Goal: Task Accomplishment & Management: Complete application form

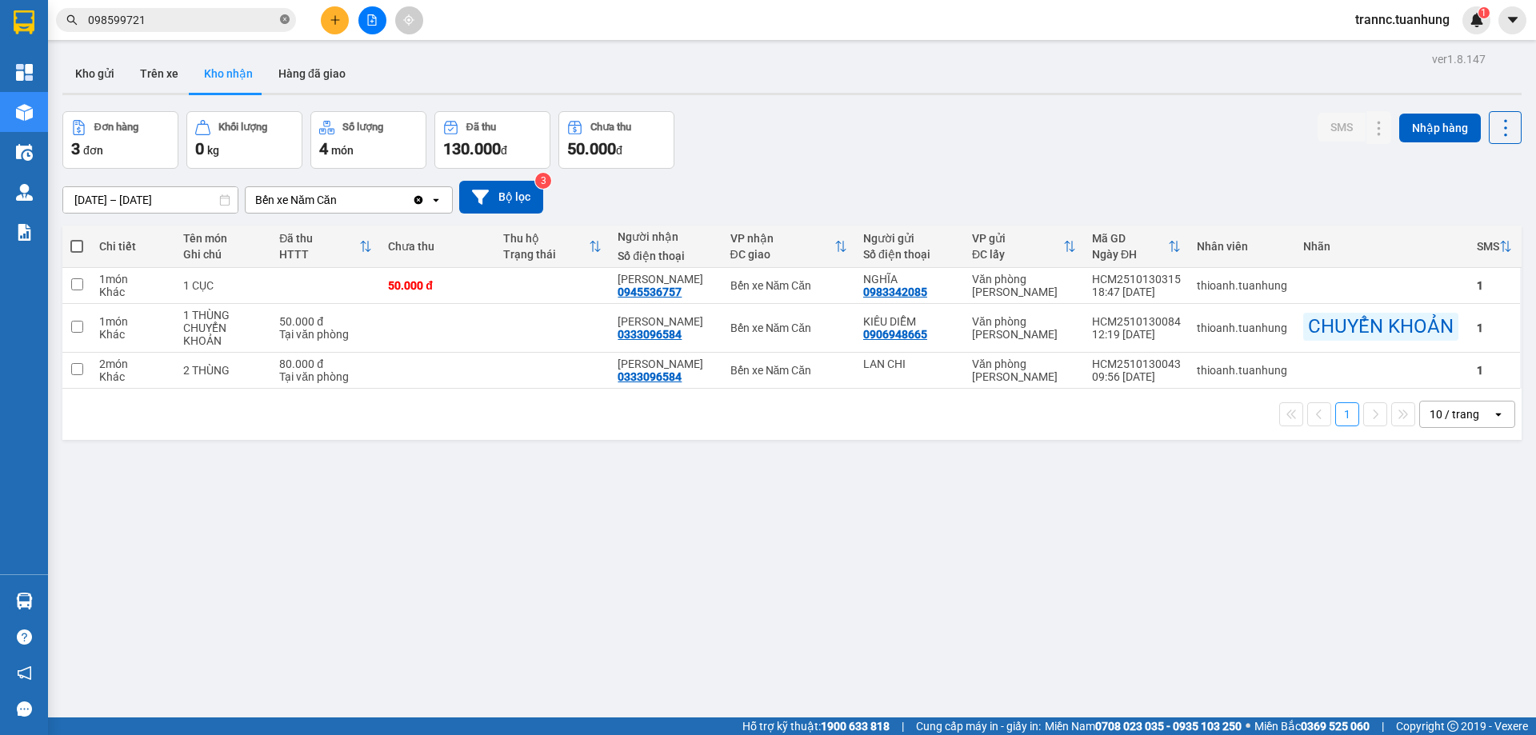
click at [281, 21] on icon "close-circle" at bounding box center [285, 19] width 10 height 10
click at [98, 74] on button "Kho gửi" at bounding box center [94, 73] width 65 height 38
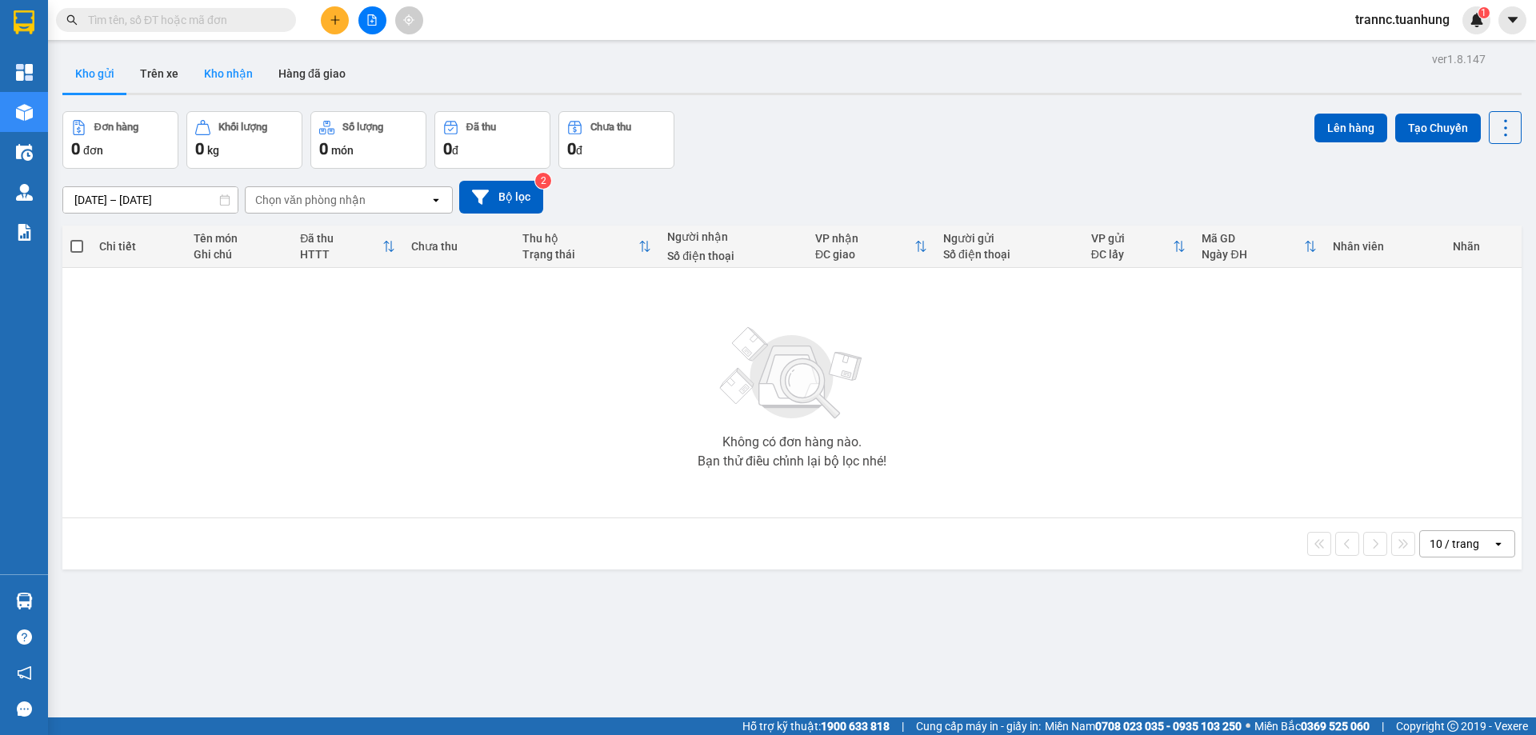
click at [222, 76] on button "Kho nhận" at bounding box center [228, 73] width 74 height 38
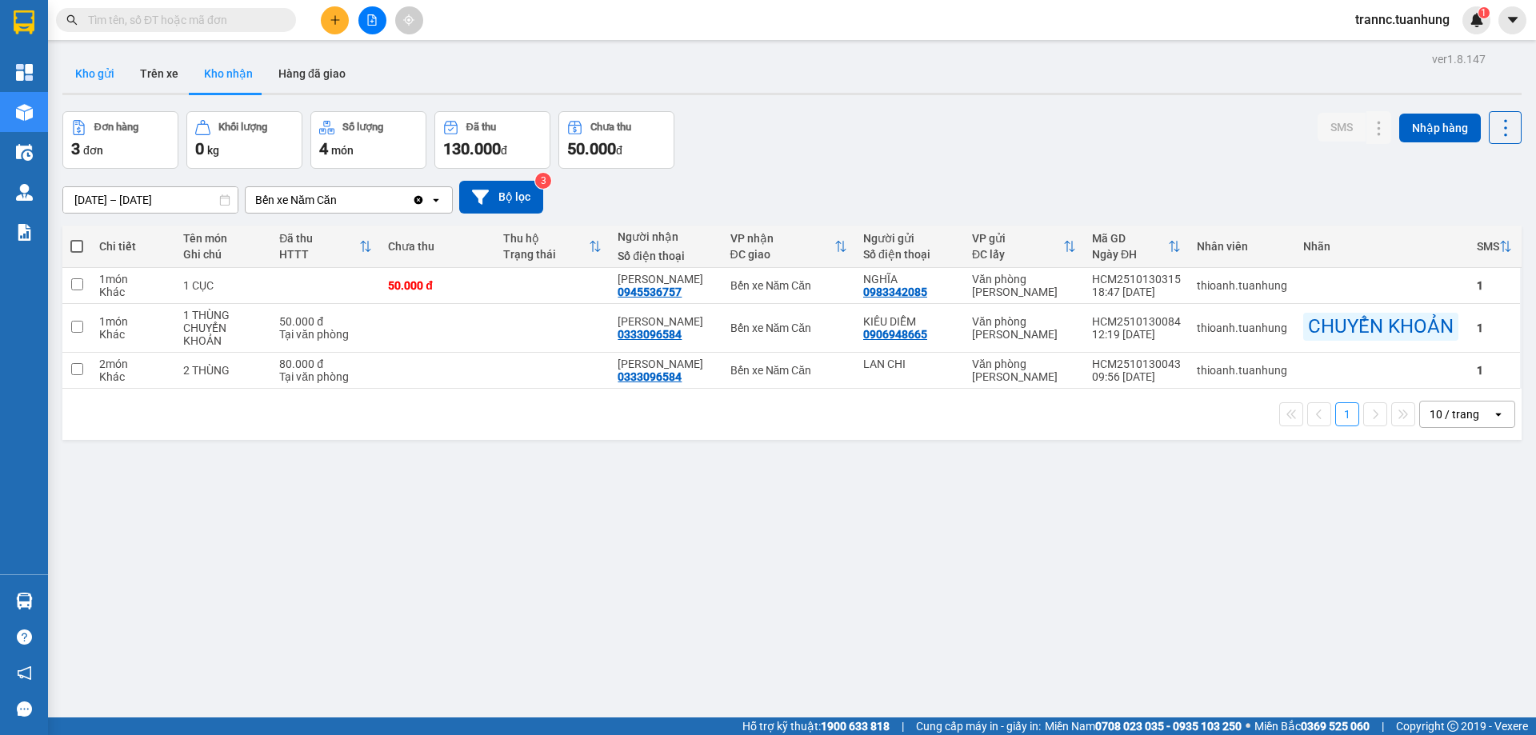
click at [102, 82] on button "Kho gửi" at bounding box center [94, 73] width 65 height 38
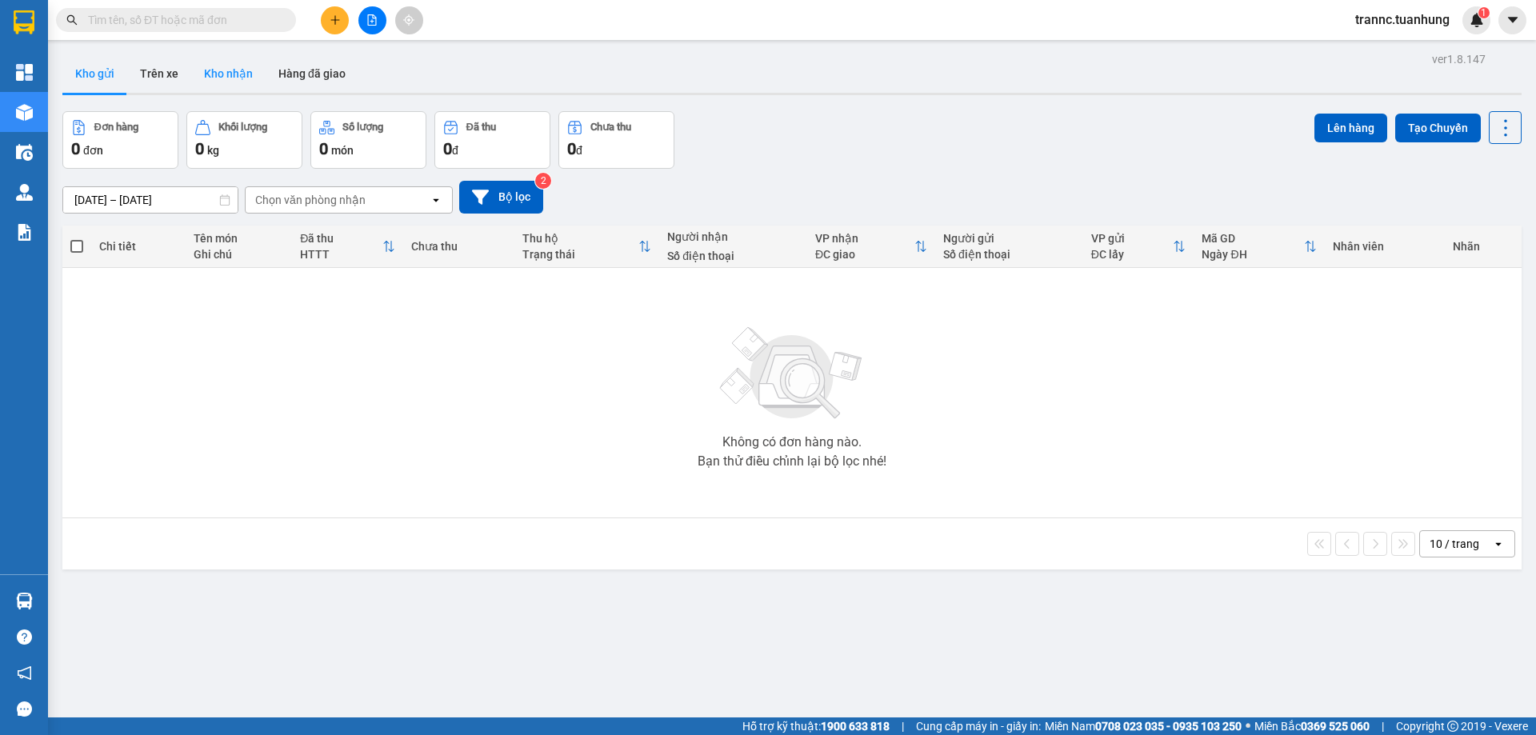
click at [236, 70] on button "Kho nhận" at bounding box center [228, 73] width 74 height 38
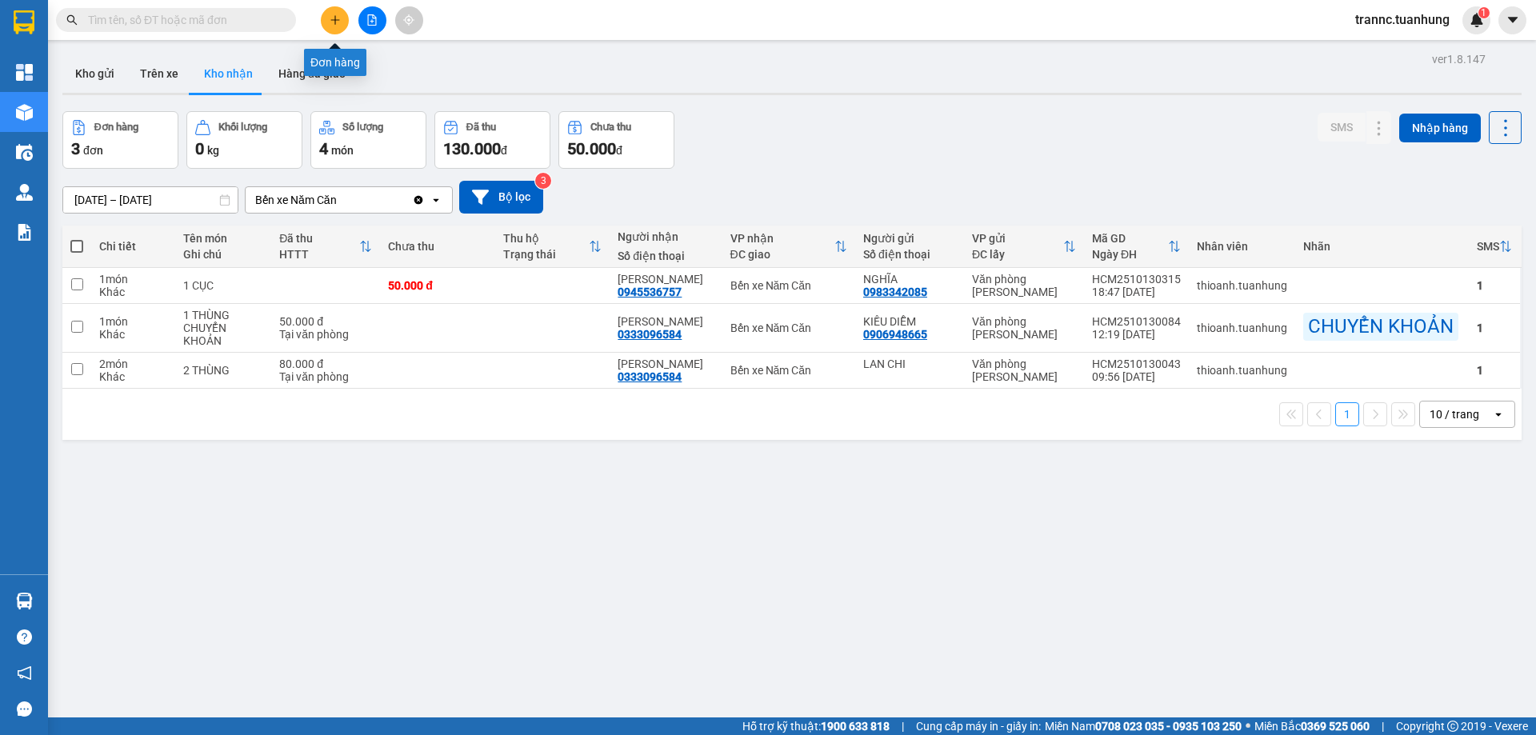
click at [336, 14] on button at bounding box center [335, 20] width 28 height 28
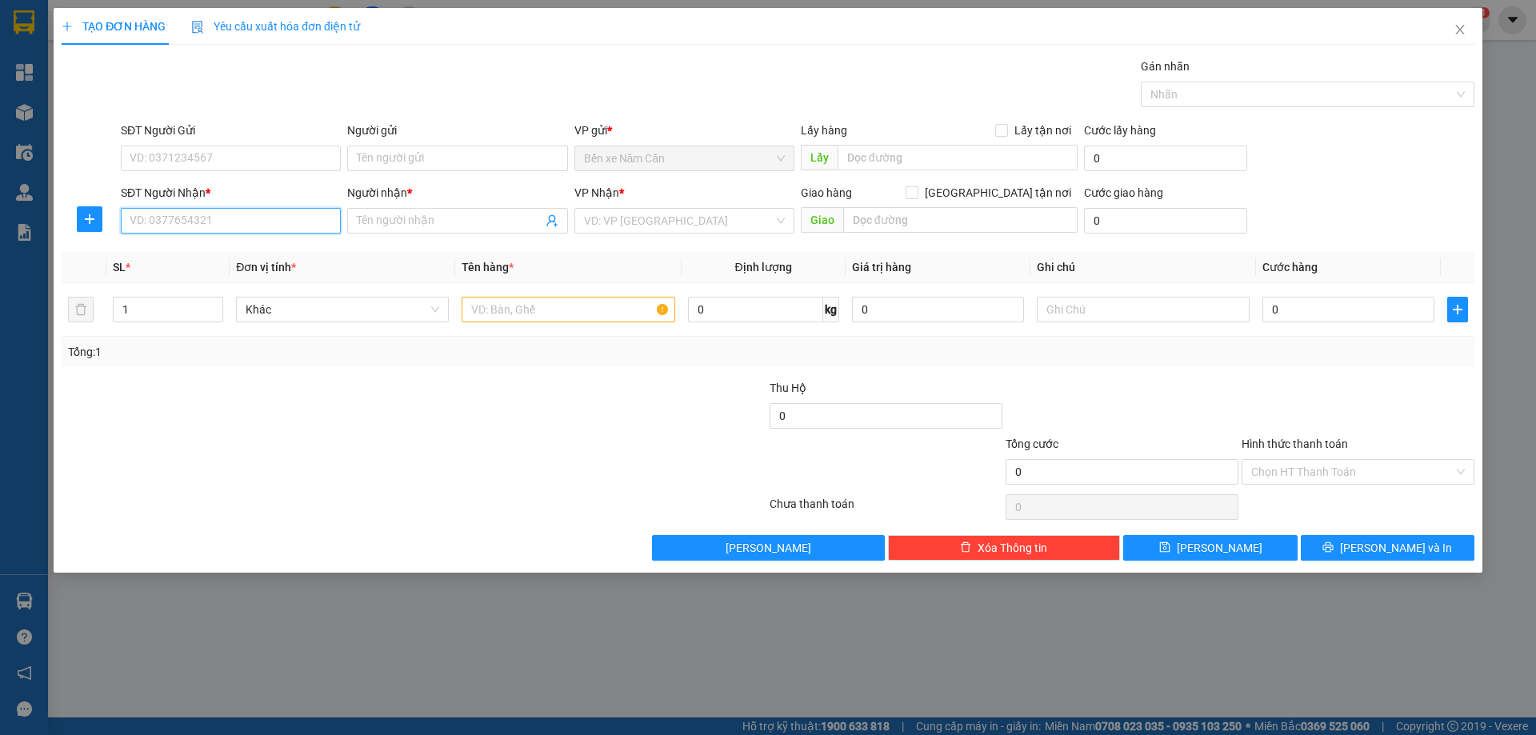
click at [222, 227] on input "SĐT Người Nhận *" at bounding box center [231, 221] width 220 height 26
click at [503, 312] on input "text" at bounding box center [568, 310] width 213 height 26
type input "1 THÙNG"
click at [170, 210] on input "SĐT Người Nhận *" at bounding box center [231, 221] width 220 height 26
click at [256, 170] on input "SĐT Người Gửi" at bounding box center [231, 159] width 220 height 26
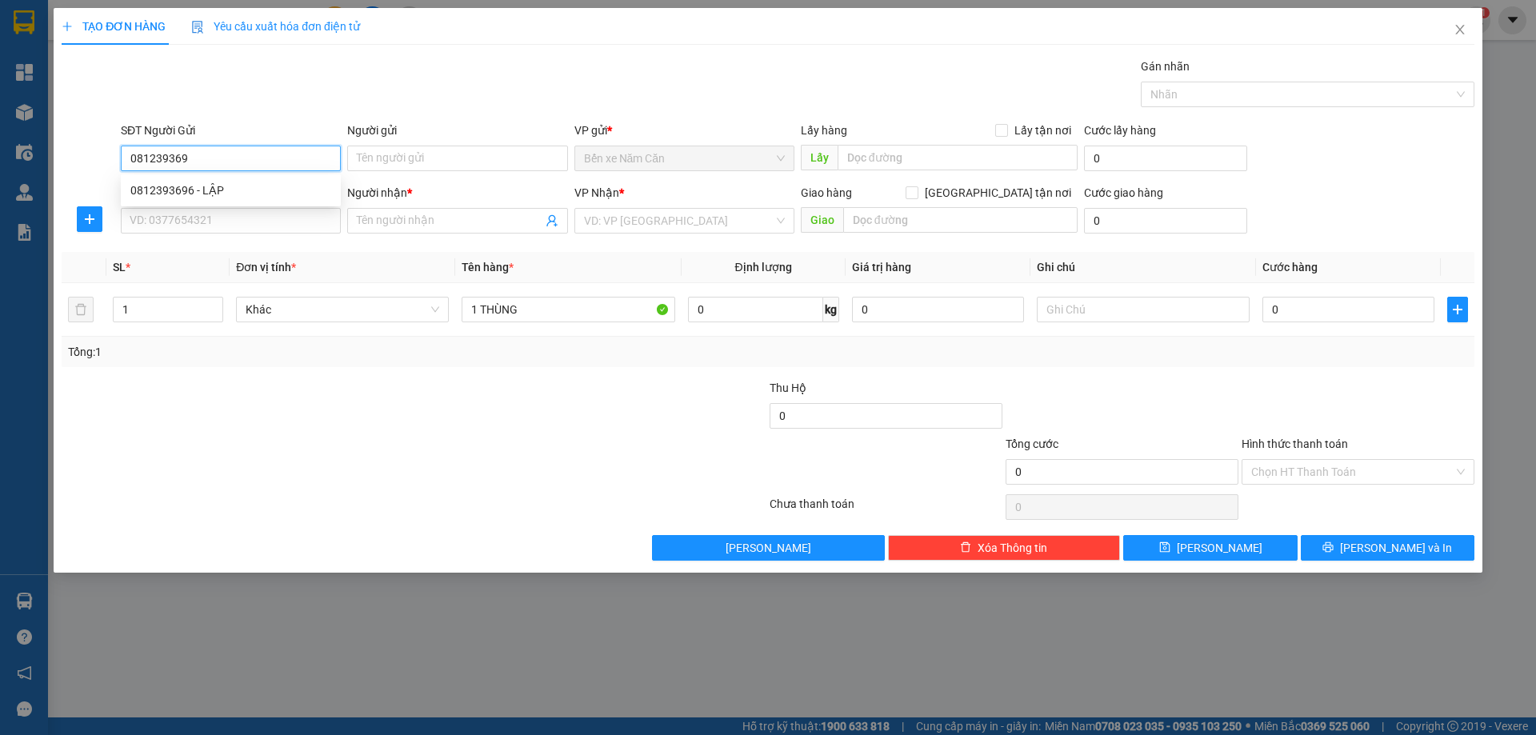
type input "0812393696"
click at [263, 185] on div "0812393696 - LẬP" at bounding box center [230, 191] width 201 height 18
type input "LẬP"
type input "0812393696"
click at [252, 227] on input "SĐT Người Nhận *" at bounding box center [231, 221] width 220 height 26
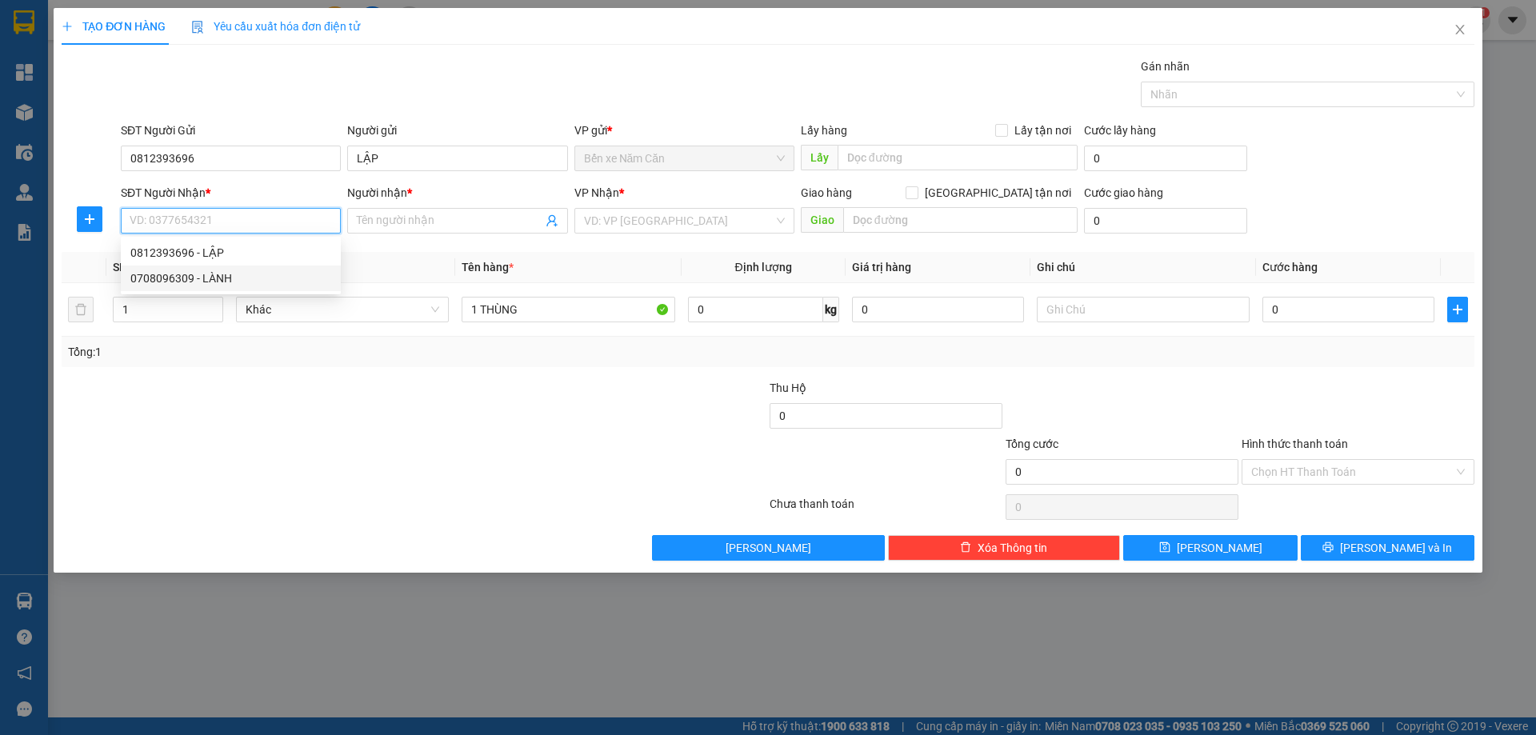
click at [219, 274] on div "0708096309 - LÀNH" at bounding box center [230, 279] width 201 height 18
type input "0708096309"
type input "LÀNH"
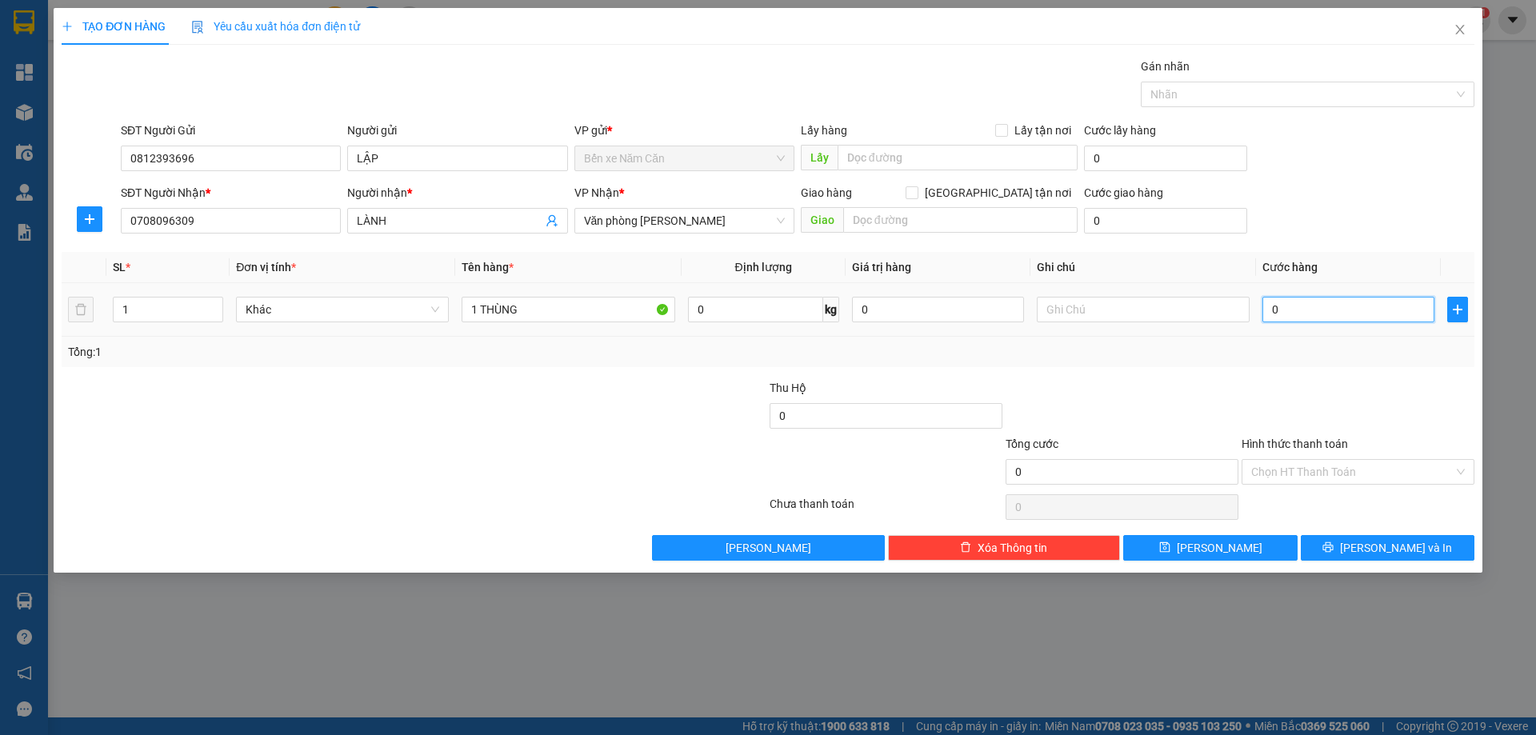
click at [1331, 311] on input "0" at bounding box center [1349, 310] width 172 height 26
type input "7"
type input "70"
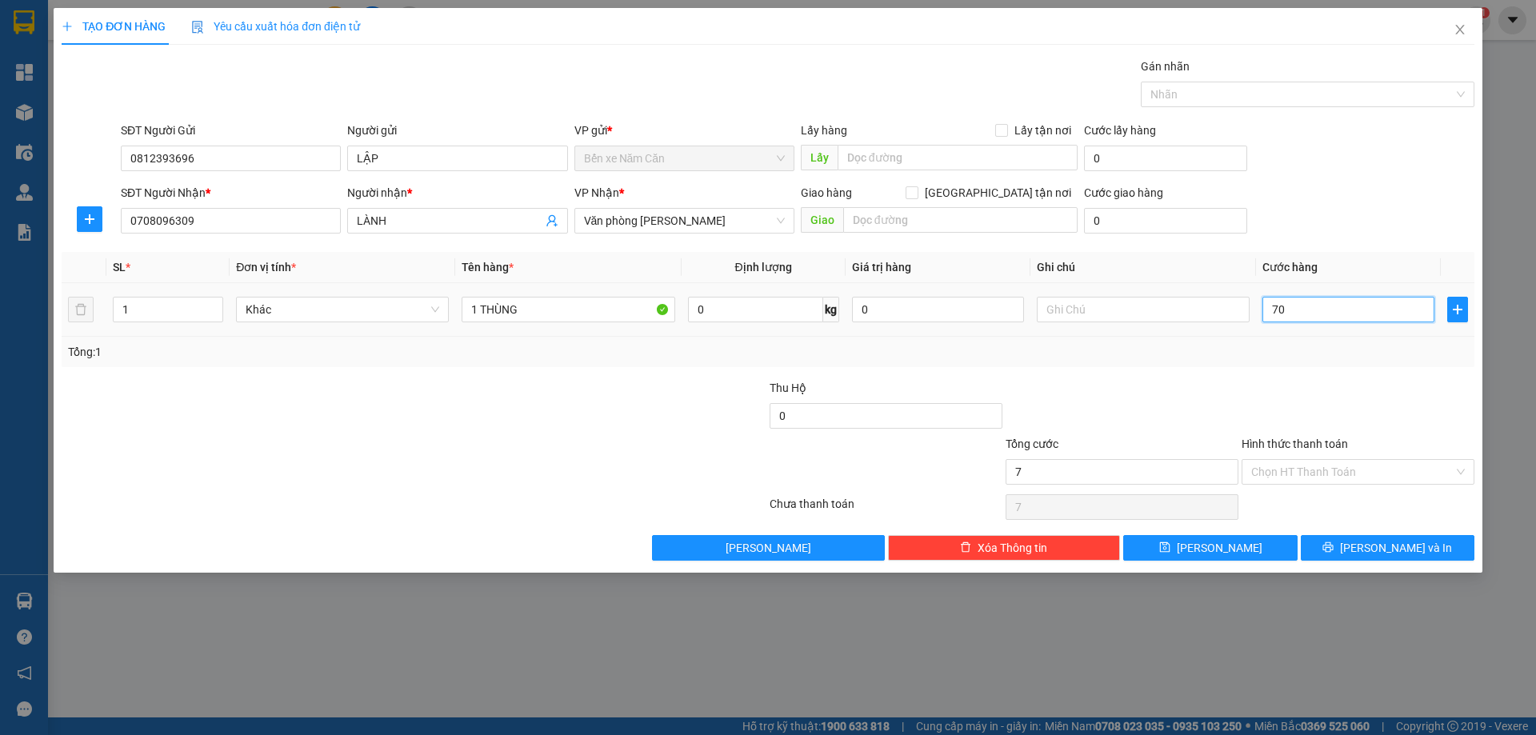
type input "70"
type input "70.000"
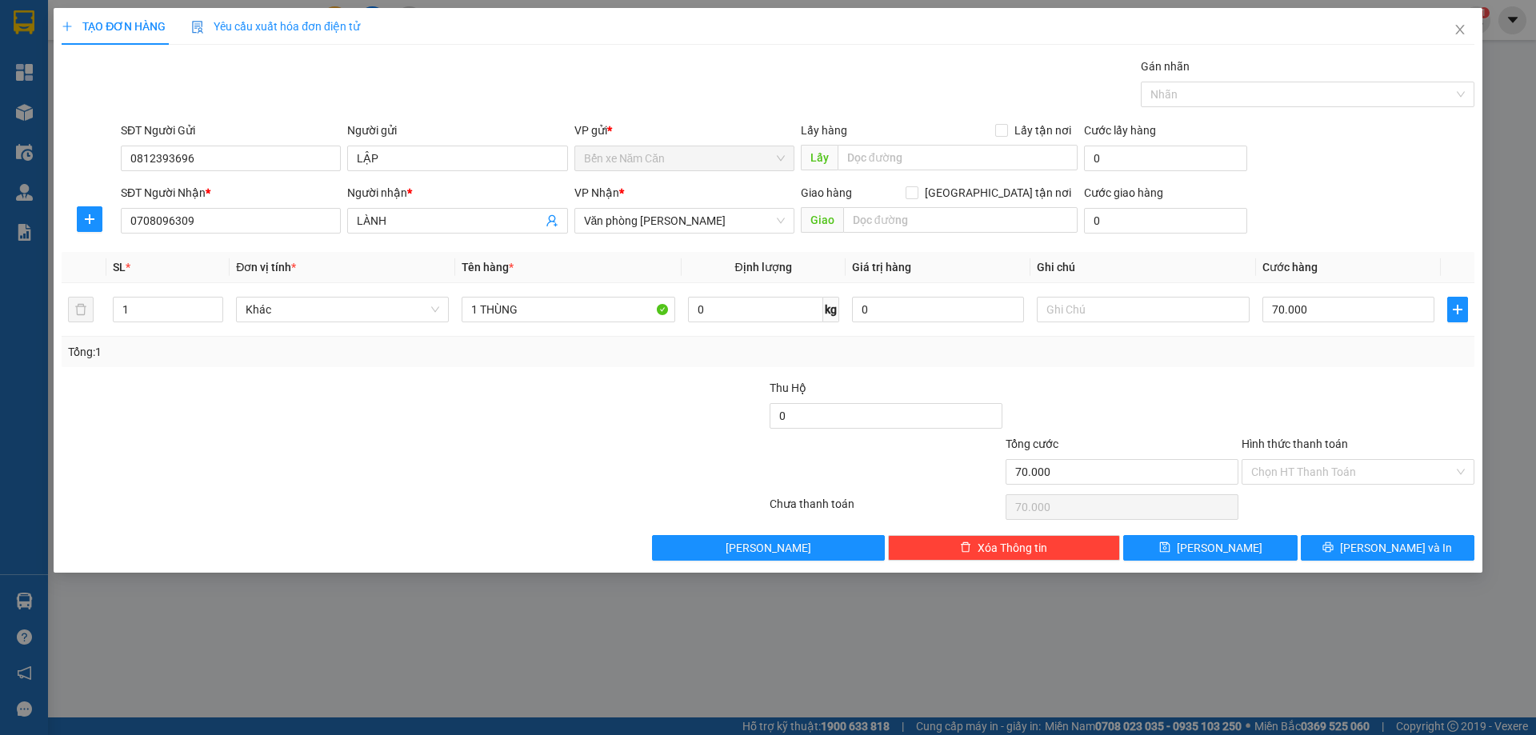
click at [1391, 387] on div at bounding box center [1358, 407] width 236 height 56
click at [195, 219] on input "0708096309" at bounding box center [231, 221] width 220 height 26
type input "0"
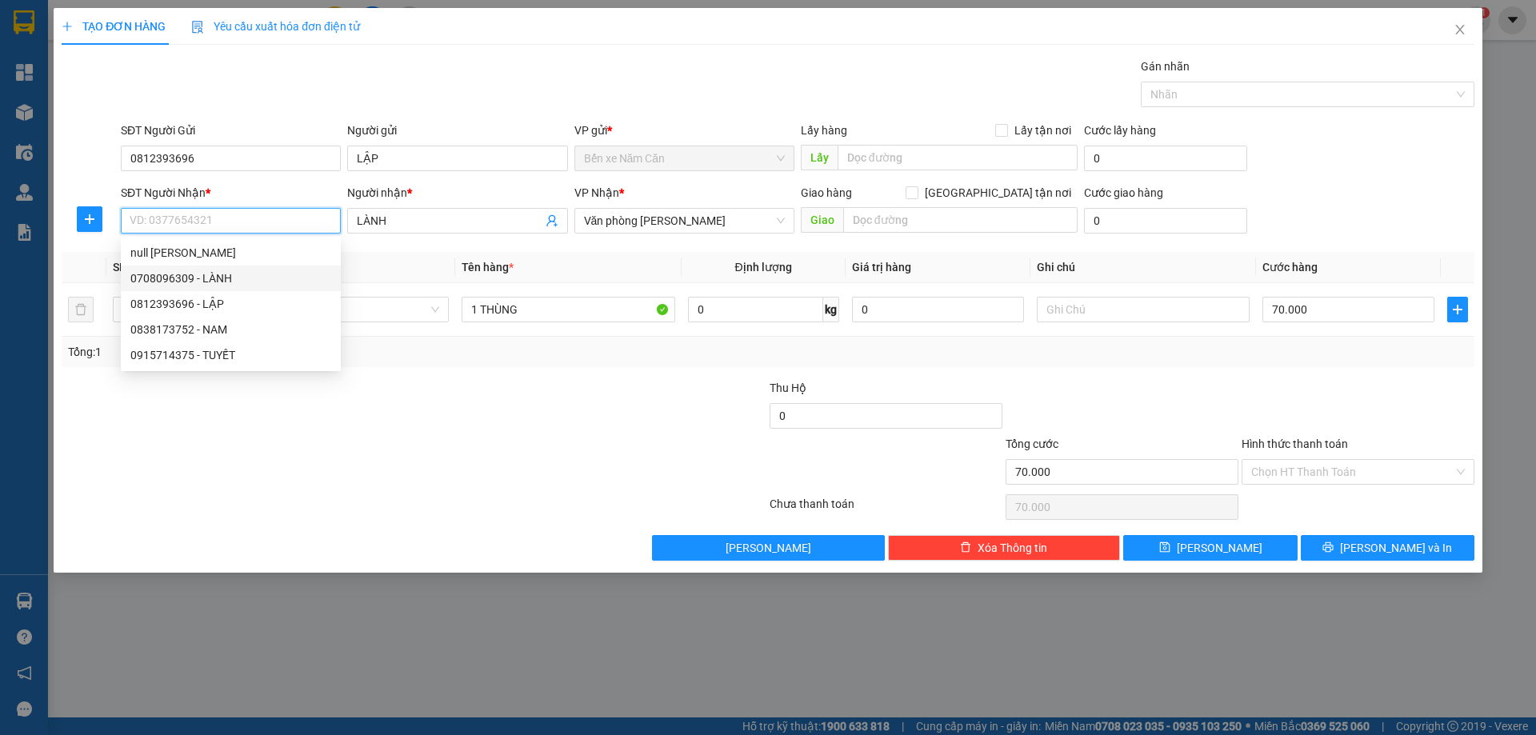
click at [217, 276] on div "0708096309 - LÀNH" at bounding box center [230, 279] width 201 height 18
type input "0708096309"
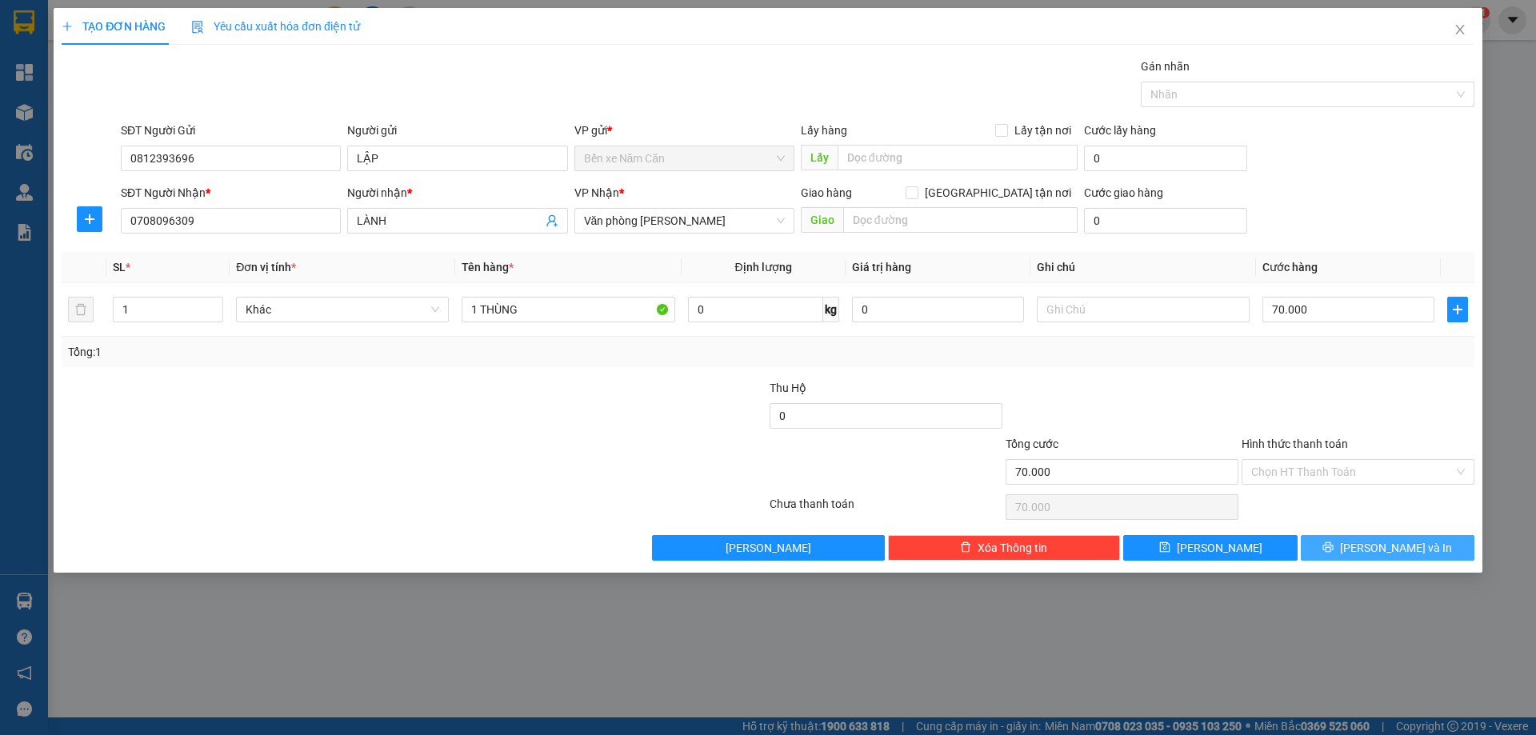
click at [1421, 552] on button "Lưu và In" at bounding box center [1388, 548] width 174 height 26
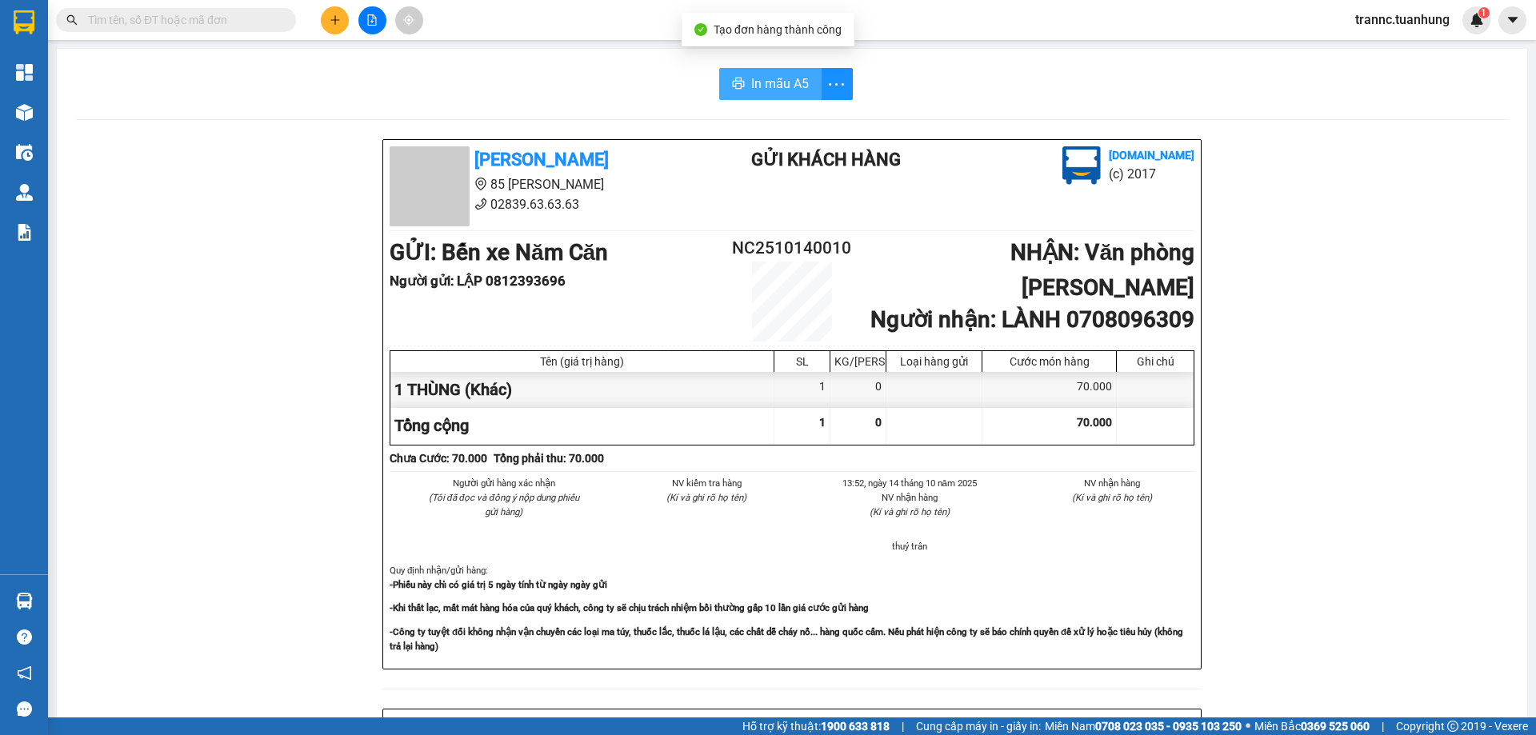
click at [792, 78] on span "In mẫu A5" at bounding box center [780, 84] width 58 height 20
click at [1288, 539] on div "Tuấn Hưng 85 Lý Chiêu Hoàng 02839.63.63.63 Gửi khách hàng Vexere.com (c) 2017 G…" at bounding box center [792, 707] width 1432 height 1136
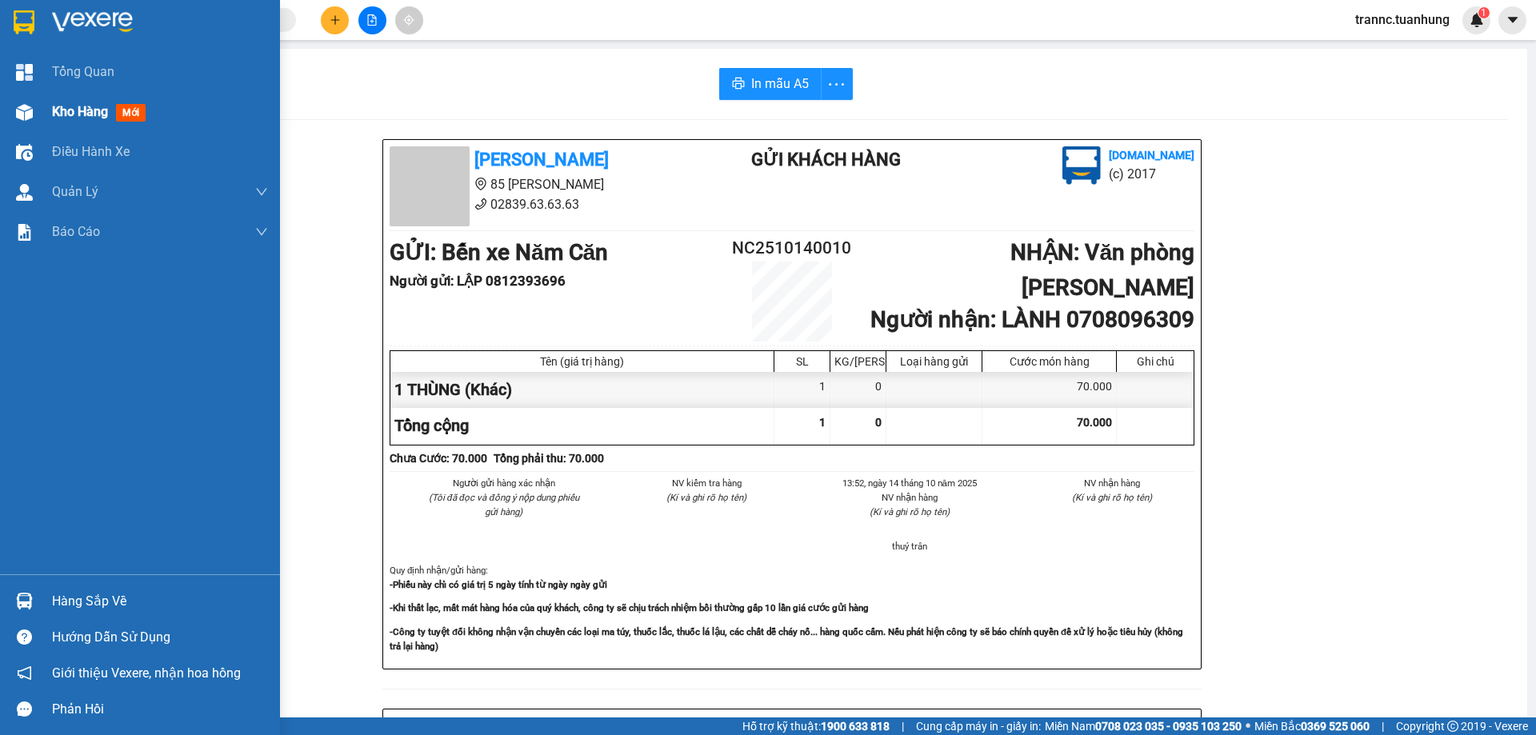
click at [43, 114] on div "Kho hàng mới" at bounding box center [140, 112] width 280 height 40
